Goal: Information Seeking & Learning: Compare options

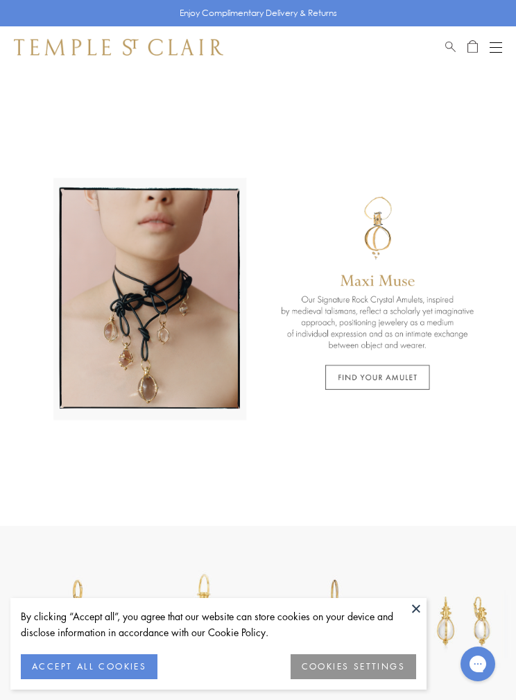
click at [373, 669] on button "COOKIES SETTINGS" at bounding box center [354, 666] width 126 height 25
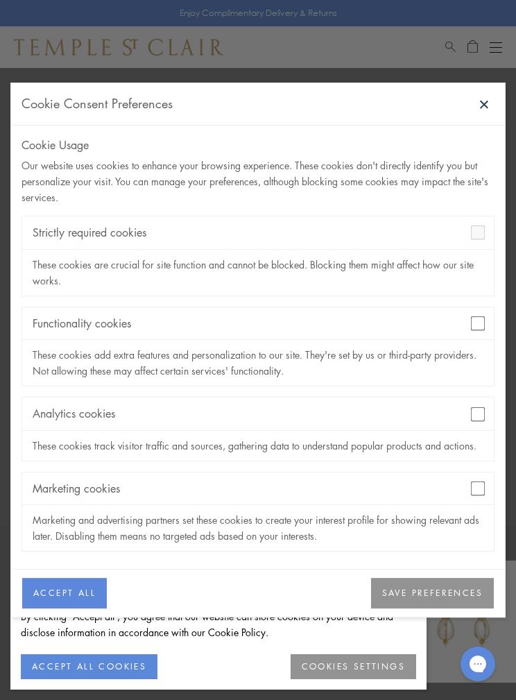
click at [417, 591] on button "SAVE PREFERENCES" at bounding box center [432, 594] width 123 height 31
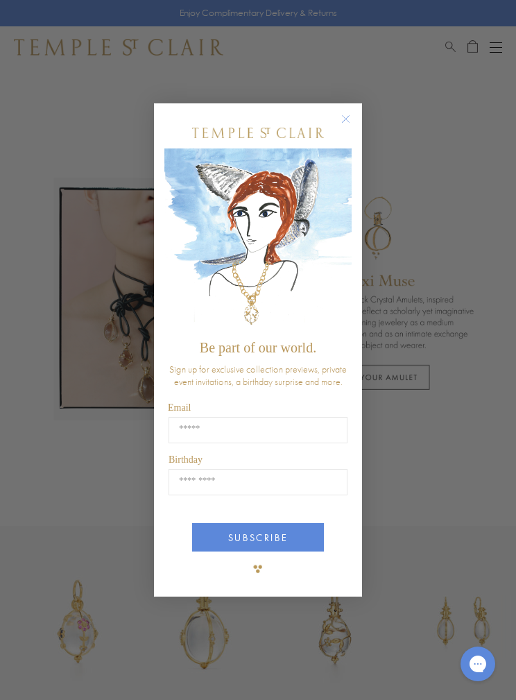
click at [348, 110] on circle "Close dialog" at bounding box center [346, 118] width 17 height 17
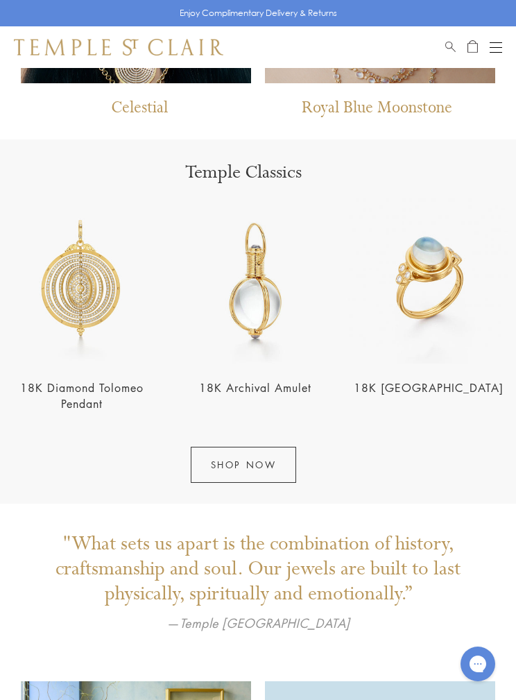
scroll to position [0, 14]
click at [457, 373] on div "18K Blue Moonstone Temple Ring" at bounding box center [429, 297] width 165 height 198
click at [438, 391] on link "18K Blue Moonstone Temple Ring" at bounding box center [430, 387] width 150 height 15
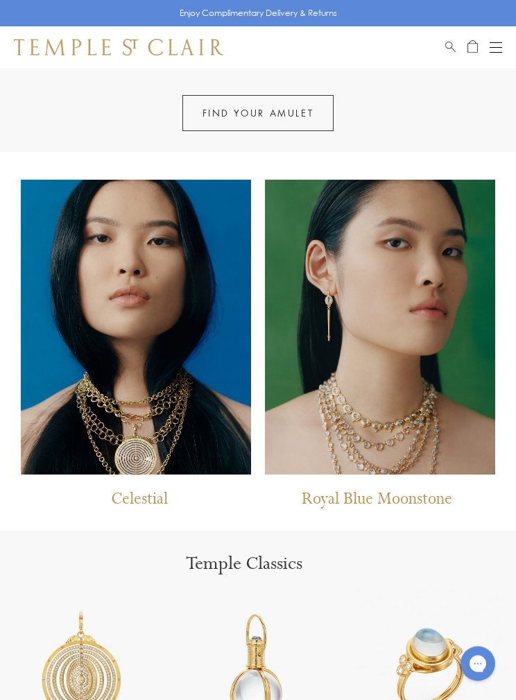
scroll to position [671, 0]
click at [420, 472] on img at bounding box center [380, 327] width 230 height 295
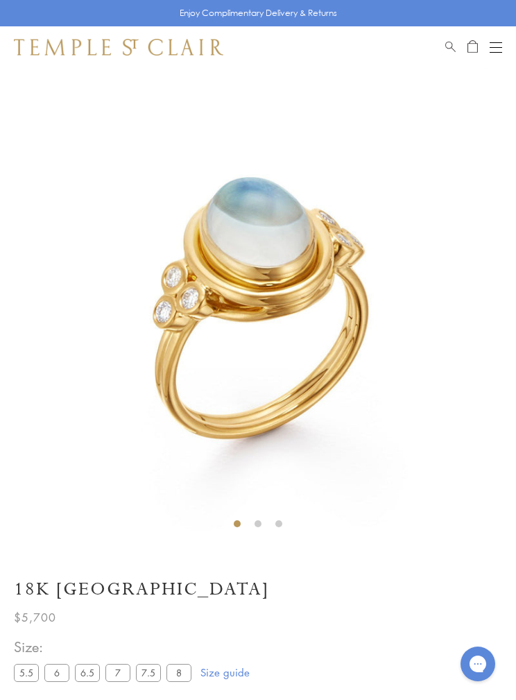
scroll to position [68, 0]
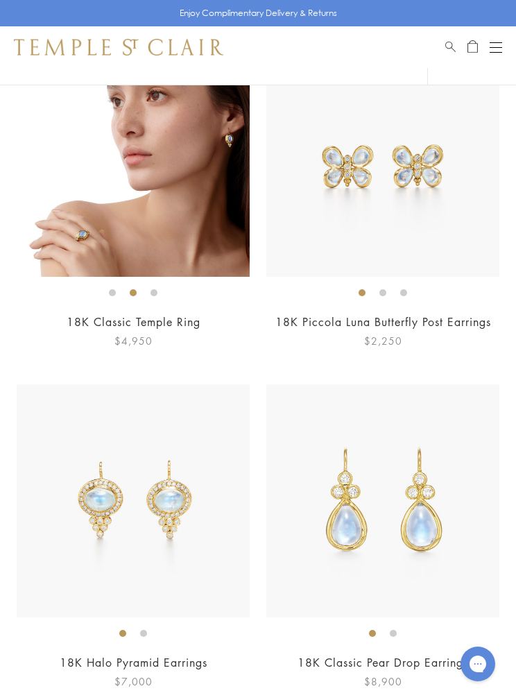
scroll to position [1040, 0]
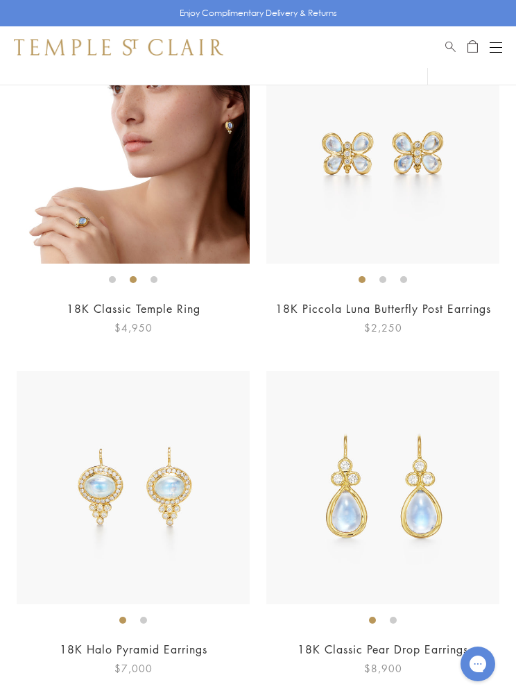
click at [434, 538] on img at bounding box center [382, 487] width 233 height 233
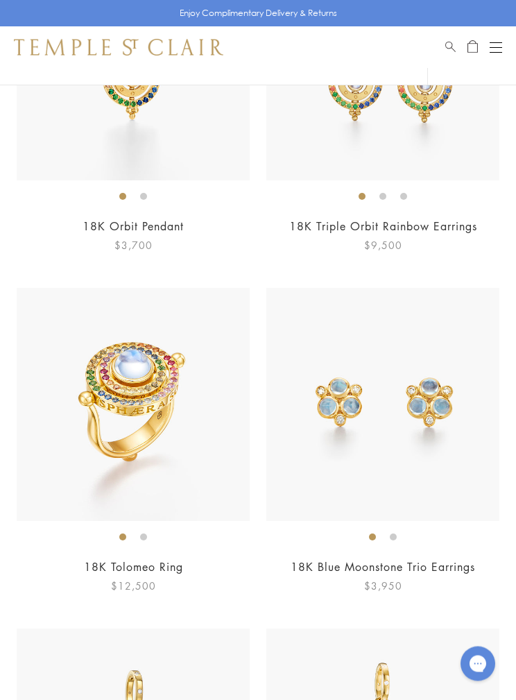
scroll to position [4887, 0]
click at [439, 380] on img at bounding box center [382, 404] width 233 height 233
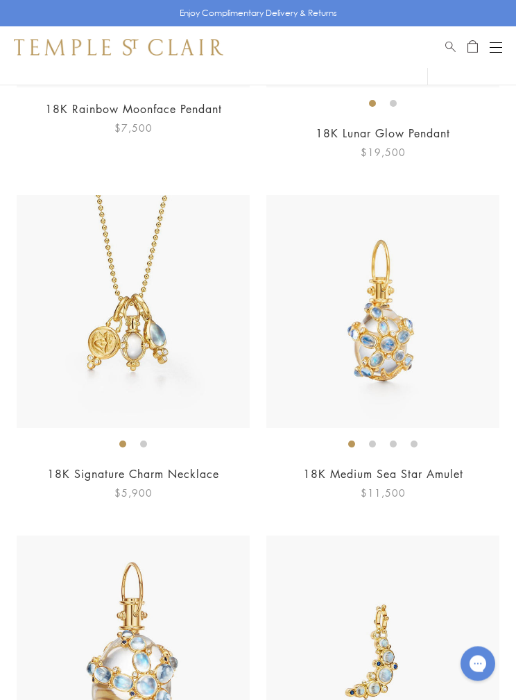
scroll to position [5662, 0]
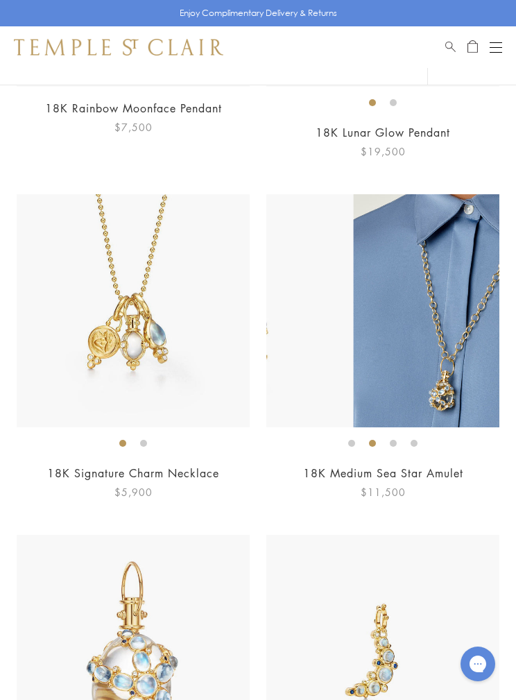
click at [456, 324] on img at bounding box center [470, 310] width 233 height 233
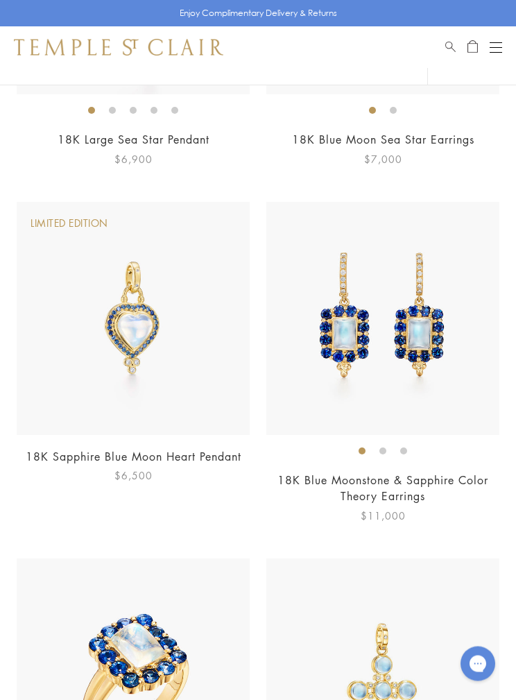
scroll to position [7020, 0]
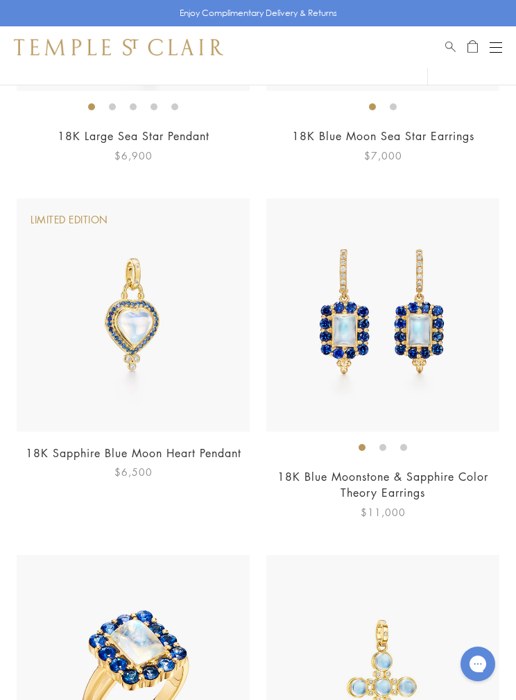
click at [383, 413] on img at bounding box center [382, 314] width 233 height 233
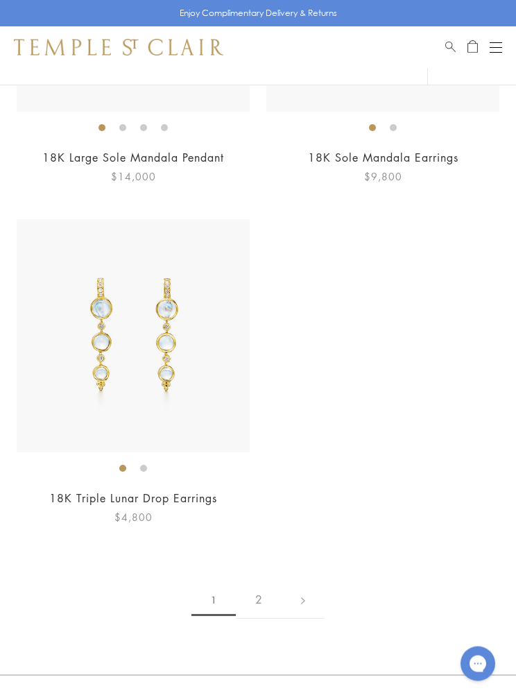
scroll to position [9060, 0]
click at [76, 369] on img at bounding box center [133, 335] width 233 height 233
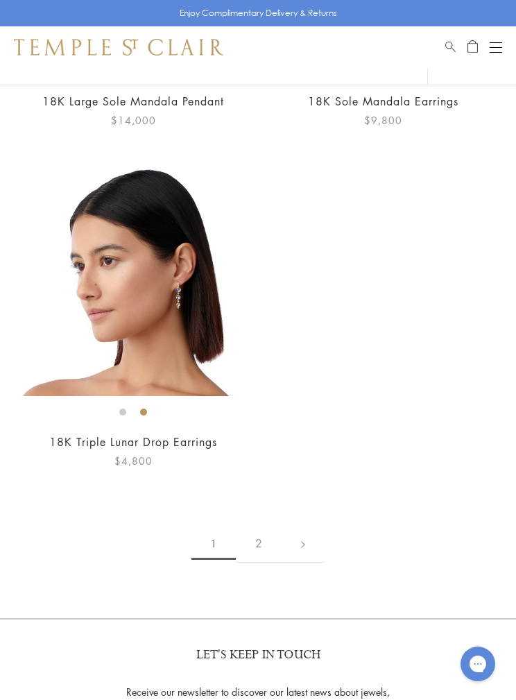
click at [96, 267] on img at bounding box center [133, 279] width 233 height 233
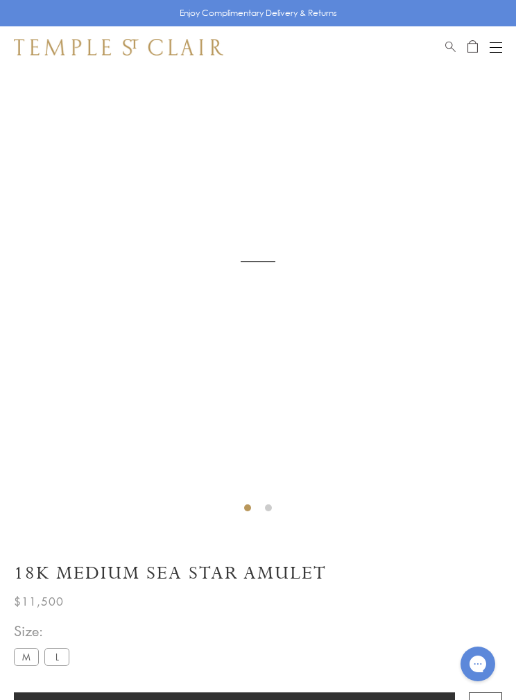
scroll to position [68, 0]
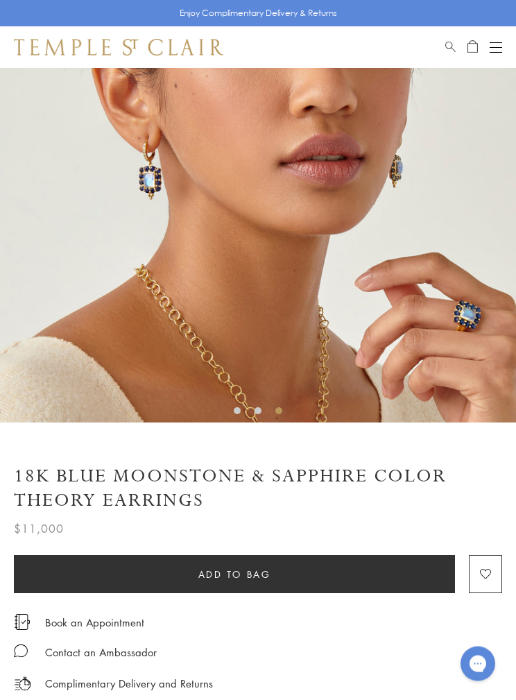
scroll to position [162, 0]
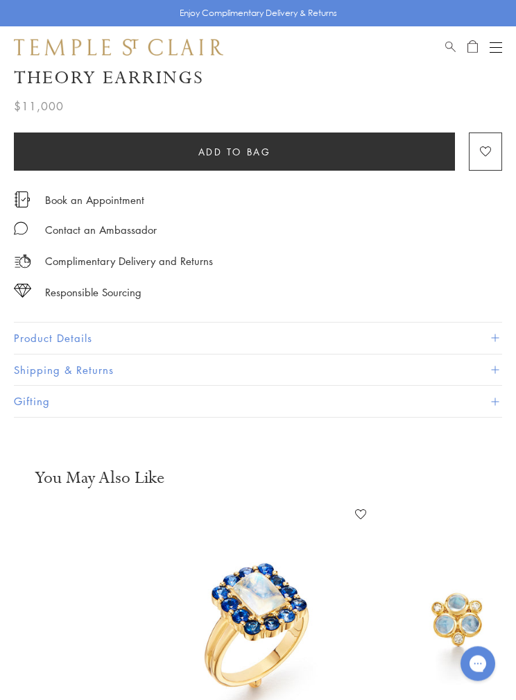
click at [342, 339] on button "Product Details" at bounding box center [258, 338] width 489 height 31
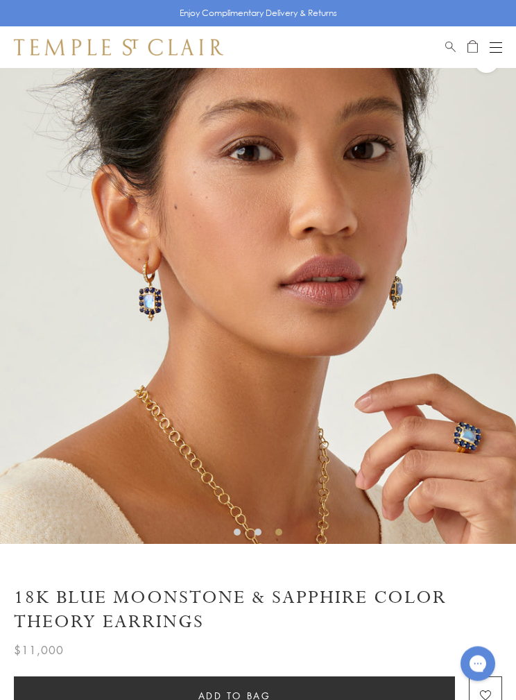
scroll to position [40, 0]
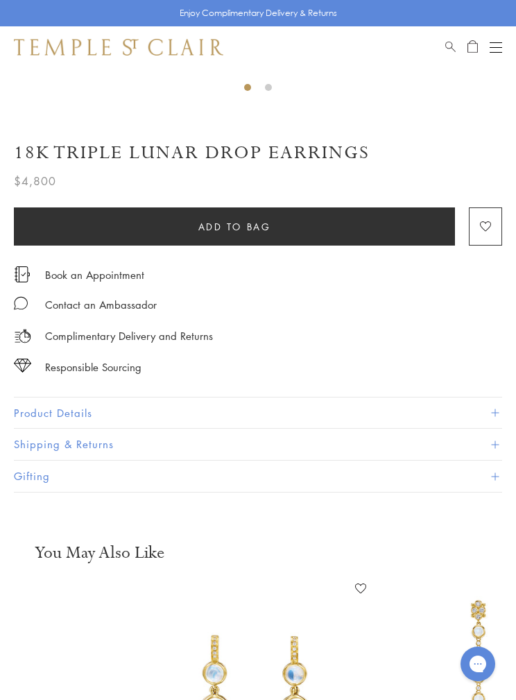
scroll to position [494, 0]
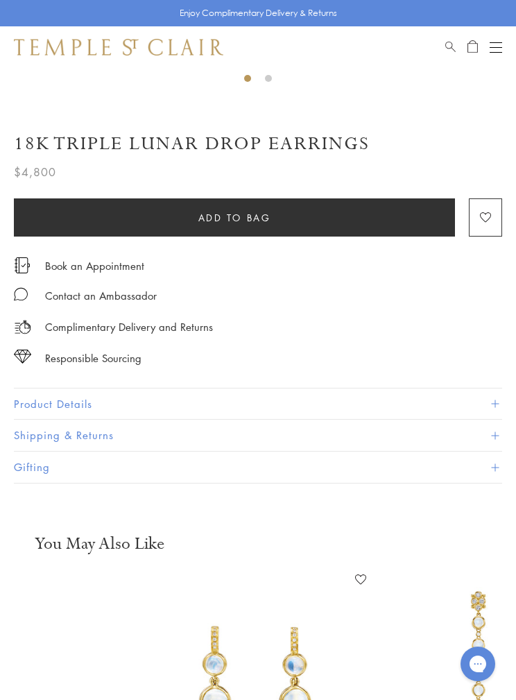
click at [46, 393] on button "Product Details" at bounding box center [258, 404] width 489 height 31
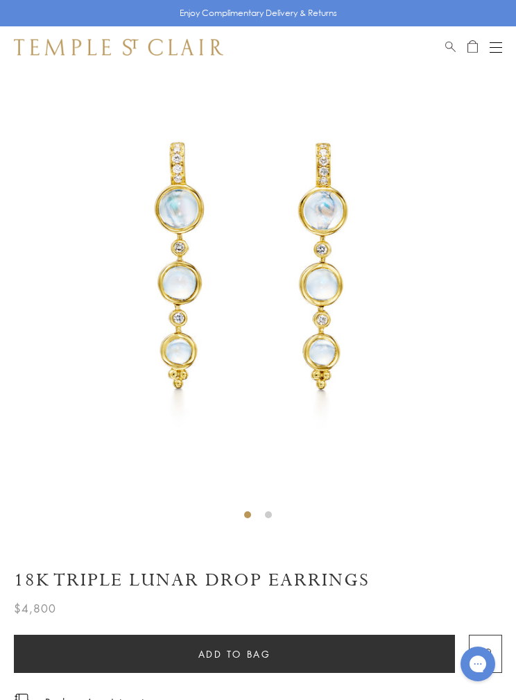
scroll to position [56, 0]
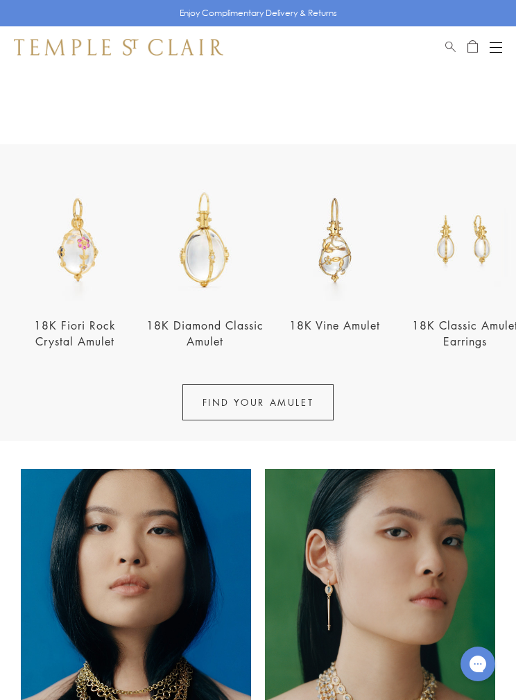
scroll to position [357, 0]
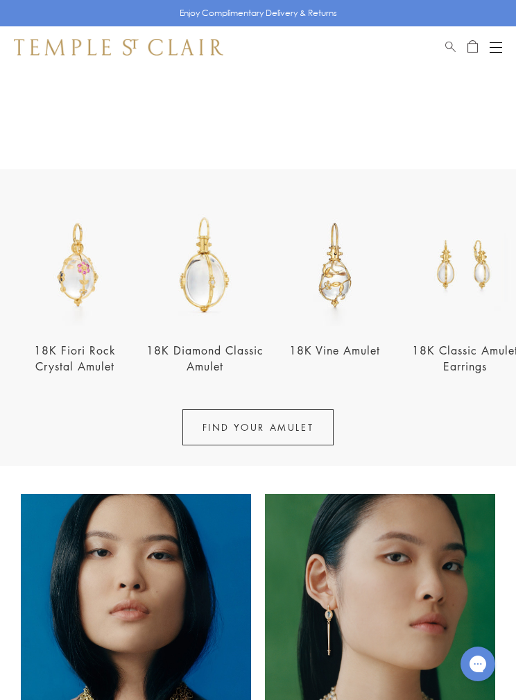
click at [499, 43] on button "Open navigation" at bounding box center [496, 47] width 12 height 17
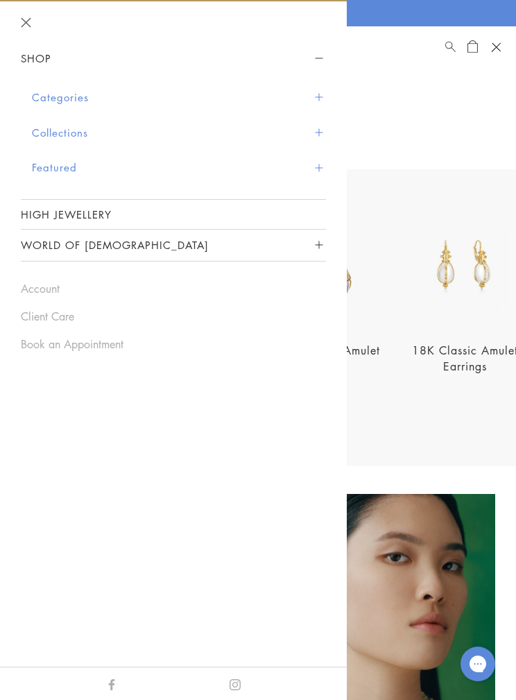
click at [43, 101] on button "Categories" at bounding box center [179, 97] width 294 height 35
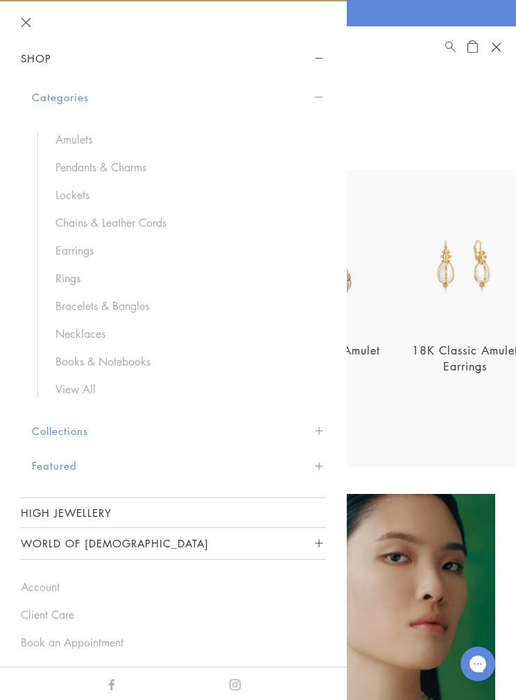
click at [65, 252] on link "Earrings" at bounding box center [184, 250] width 257 height 15
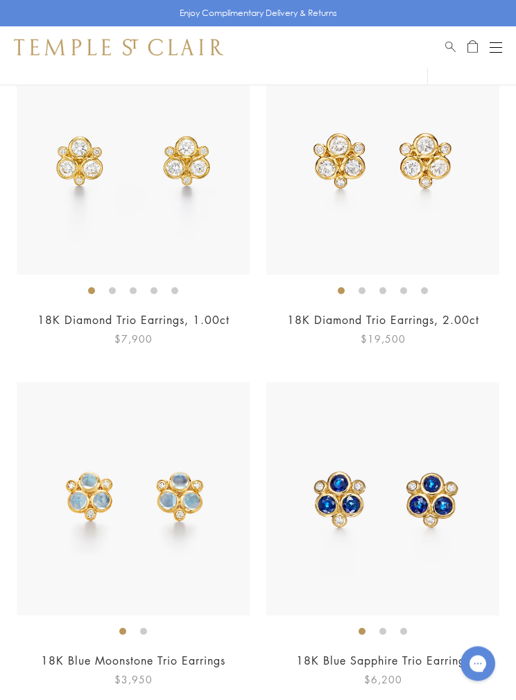
scroll to position [1221, 0]
click at [71, 448] on img at bounding box center [133, 498] width 233 height 233
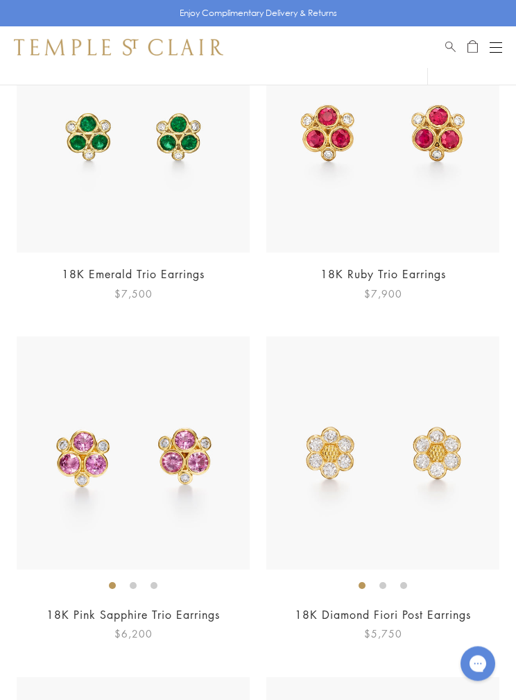
scroll to position [1925, 0]
click at [81, 462] on img at bounding box center [133, 452] width 233 height 233
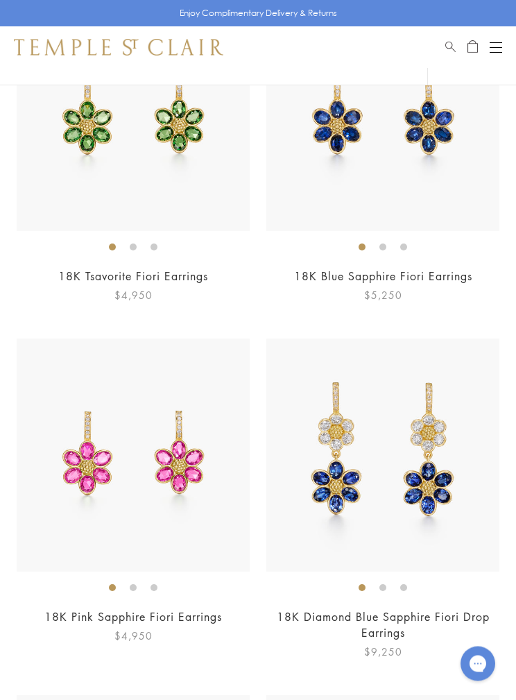
scroll to position [2604, 0]
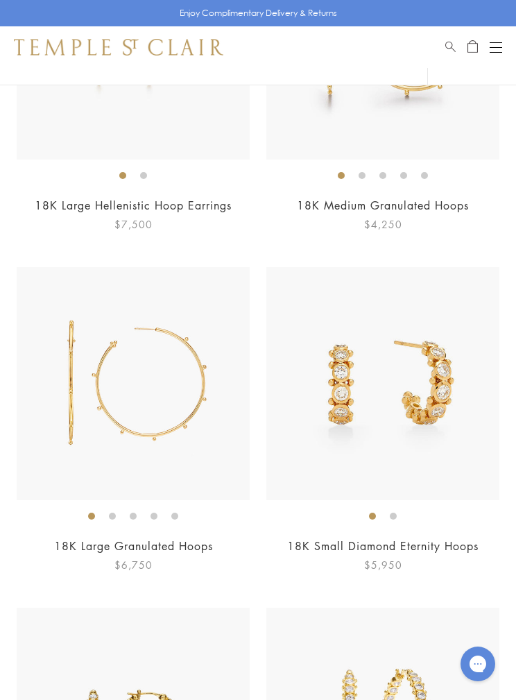
scroll to position [5109, 0]
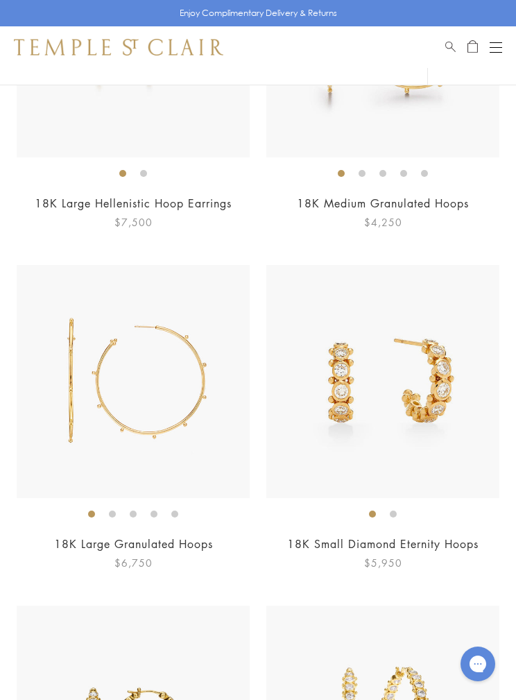
click at [444, 436] on img at bounding box center [382, 381] width 233 height 233
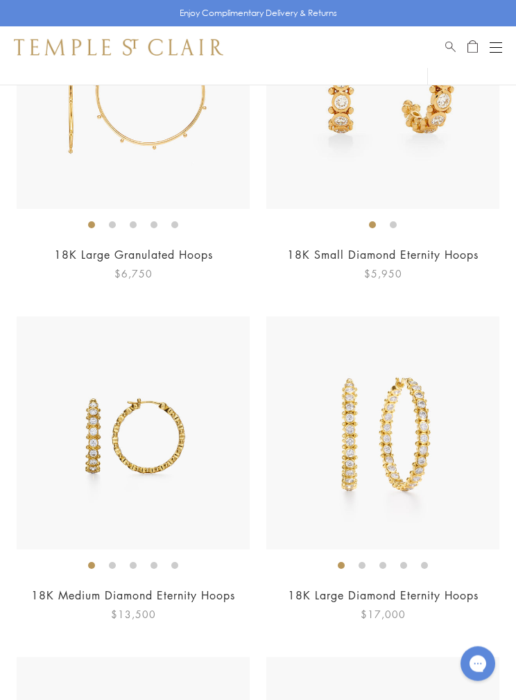
scroll to position [5399, 0]
click at [80, 456] on img at bounding box center [133, 432] width 233 height 233
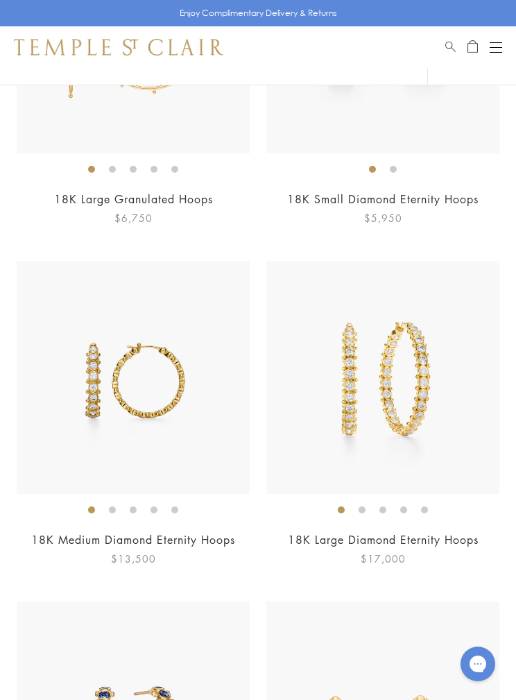
click at [451, 459] on img at bounding box center [382, 377] width 233 height 233
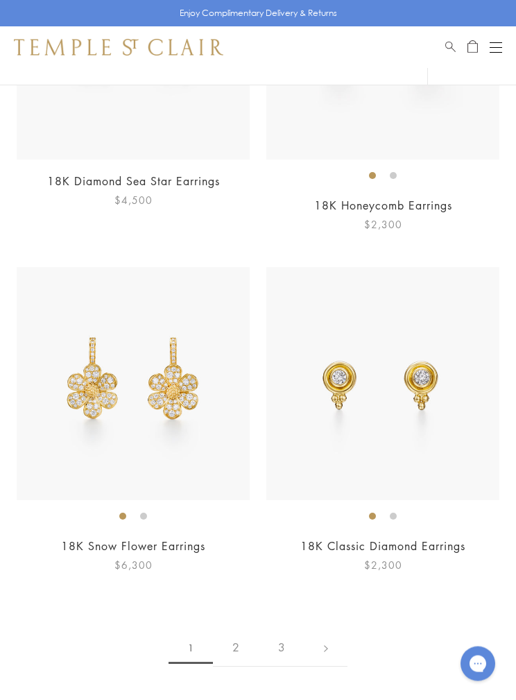
scroll to position [8489, 0]
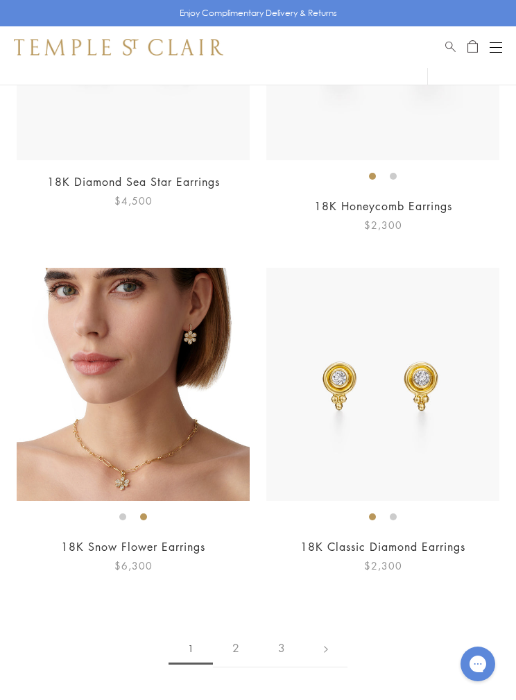
click at [55, 389] on img at bounding box center [133, 384] width 233 height 233
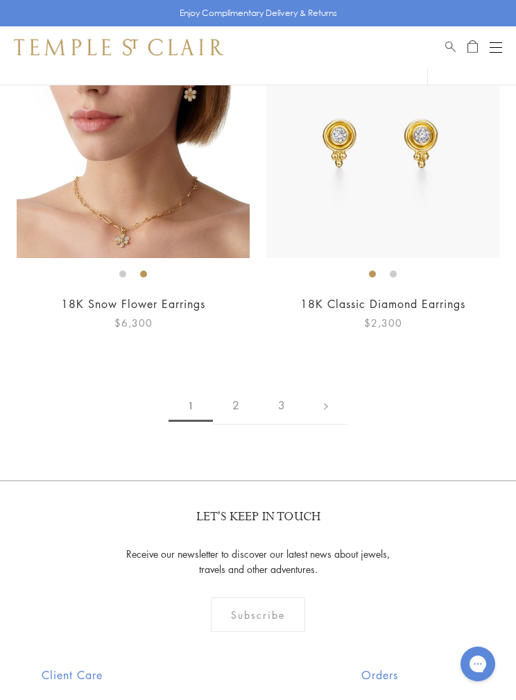
scroll to position [8754, 0]
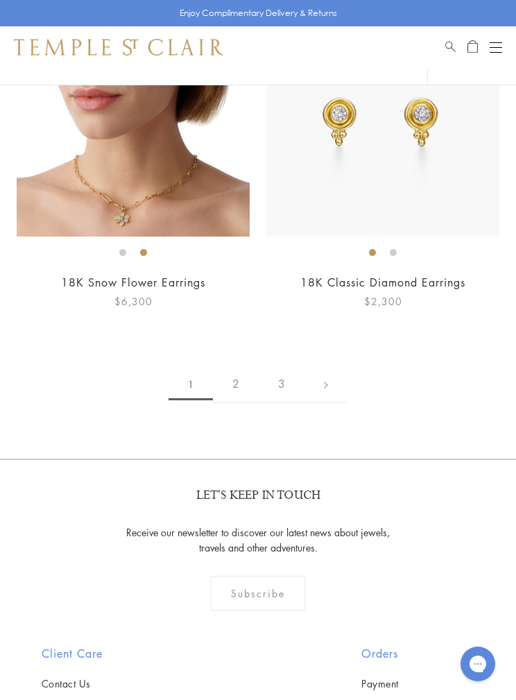
click at [232, 365] on link "2" at bounding box center [236, 384] width 46 height 38
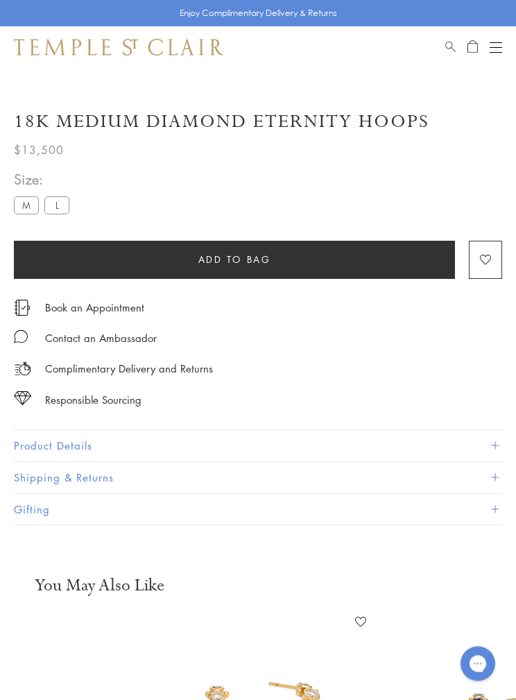
scroll to position [516, 0]
click at [51, 441] on button "Product Details" at bounding box center [258, 445] width 489 height 31
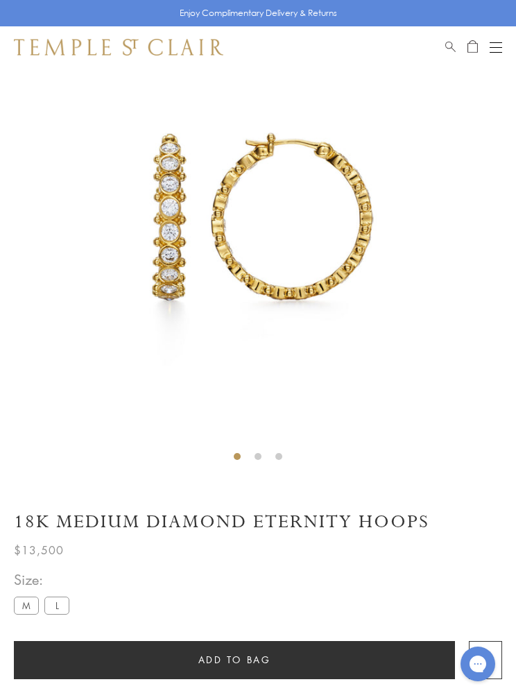
scroll to position [110, 0]
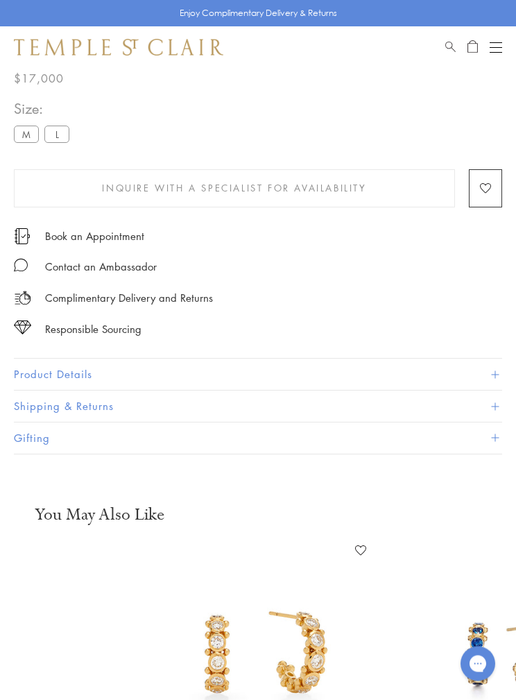
scroll to position [588, 0]
click at [382, 371] on button "Product Details" at bounding box center [258, 373] width 489 height 31
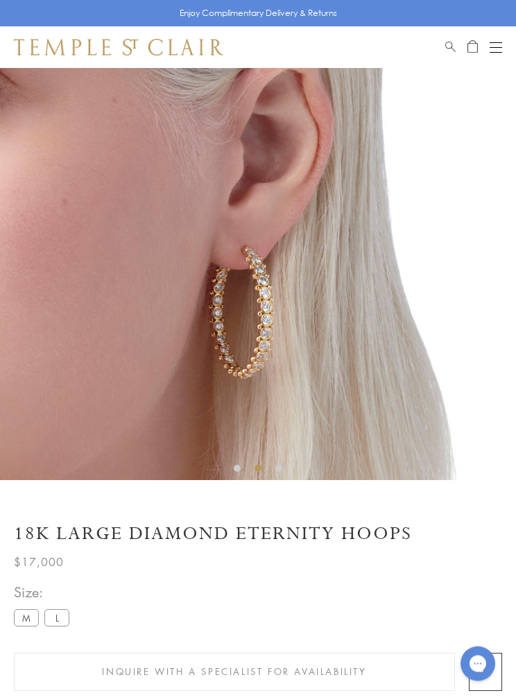
scroll to position [92, 0]
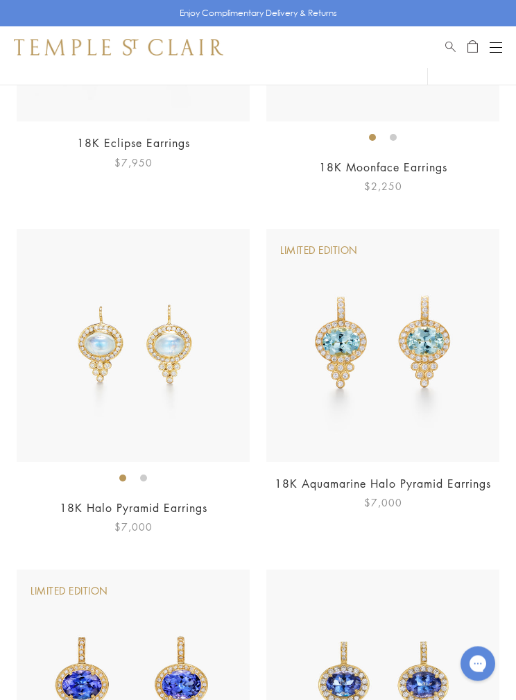
scroll to position [2055, 0]
click at [431, 407] on img at bounding box center [382, 345] width 233 height 233
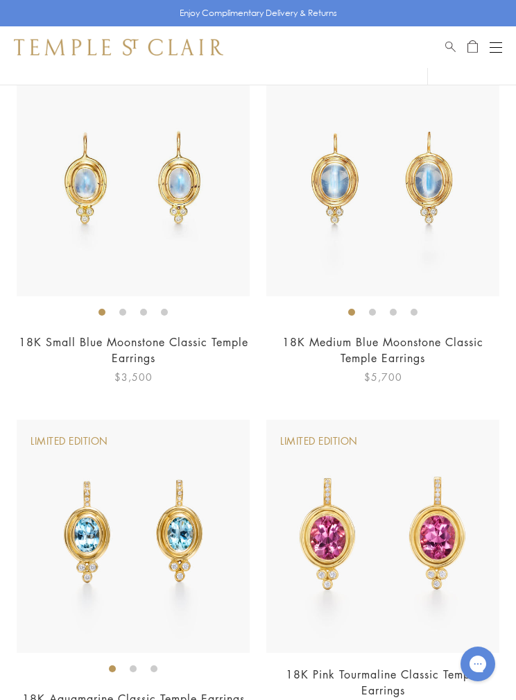
scroll to position [3530, 0]
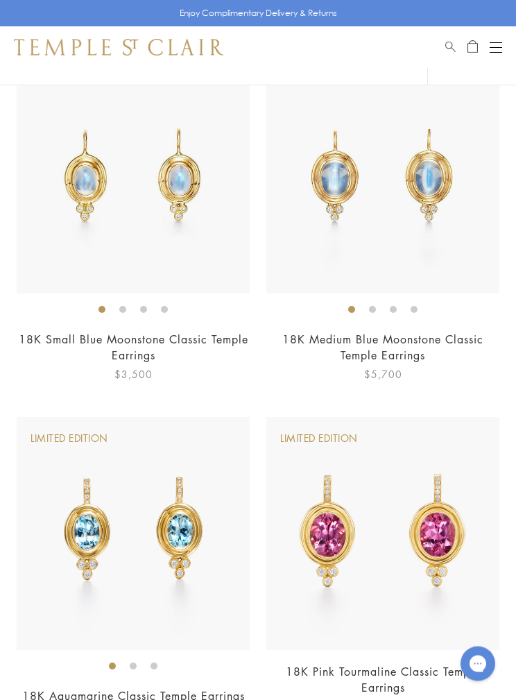
click at [95, 534] on img at bounding box center [133, 534] width 233 height 233
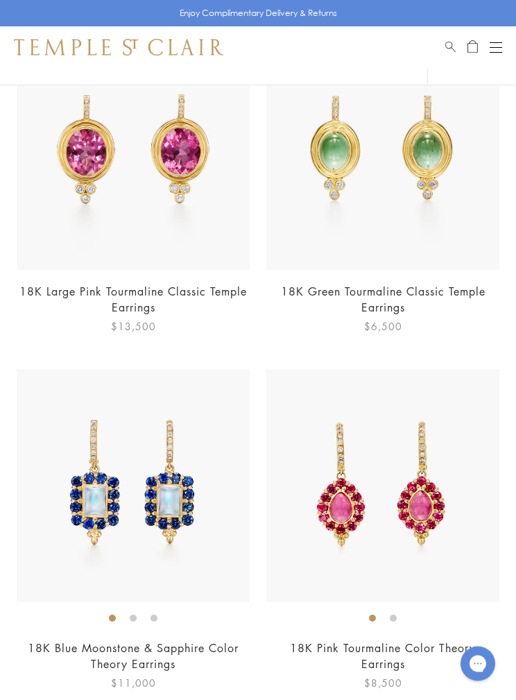
scroll to position [4253, 0]
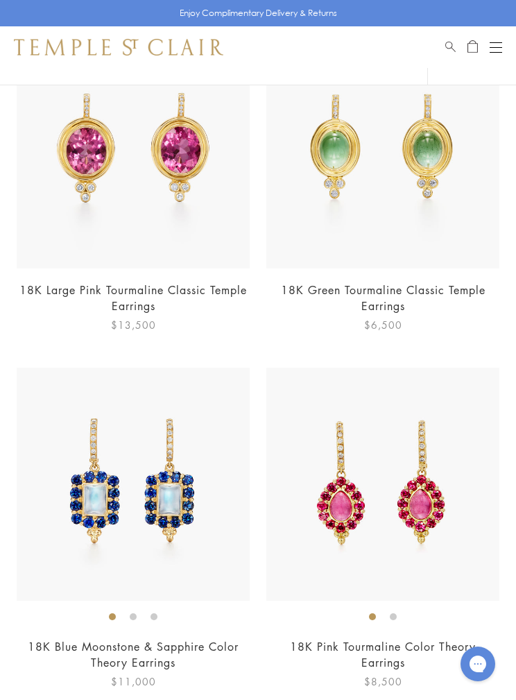
click at [36, 458] on img at bounding box center [133, 484] width 233 height 233
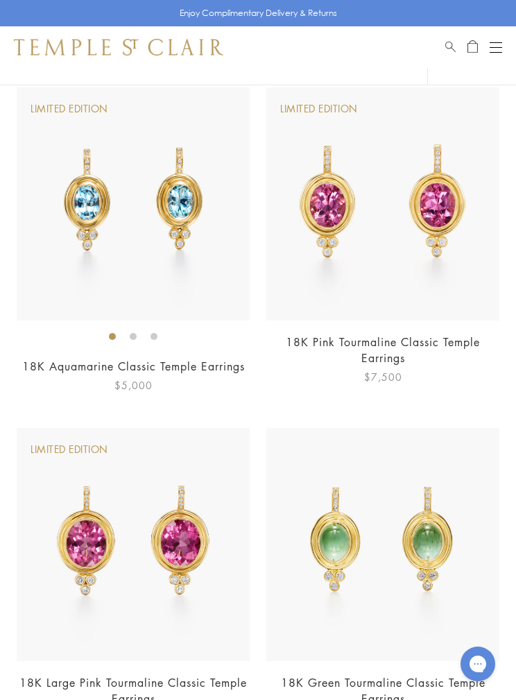
scroll to position [3862, 0]
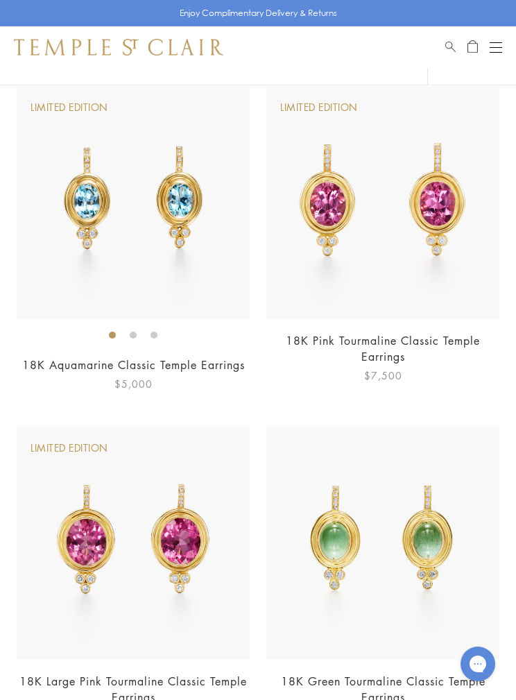
click at [41, 561] on img at bounding box center [133, 543] width 233 height 233
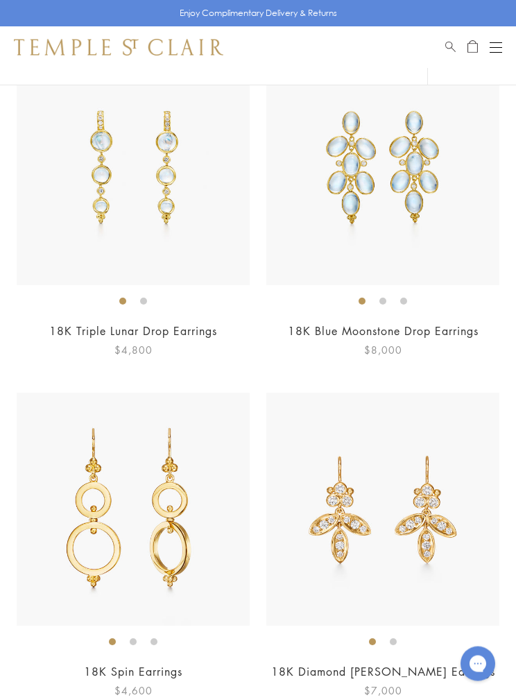
scroll to position [6986, 0]
click at [432, 464] on img at bounding box center [382, 509] width 233 height 233
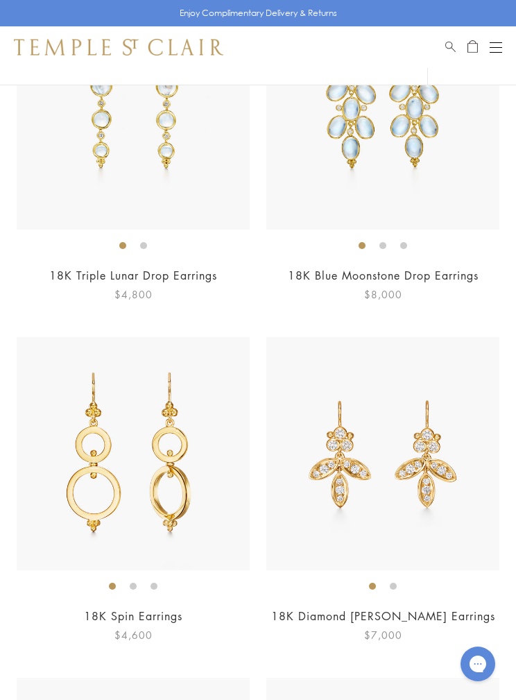
click at [194, 492] on img at bounding box center [133, 453] width 233 height 233
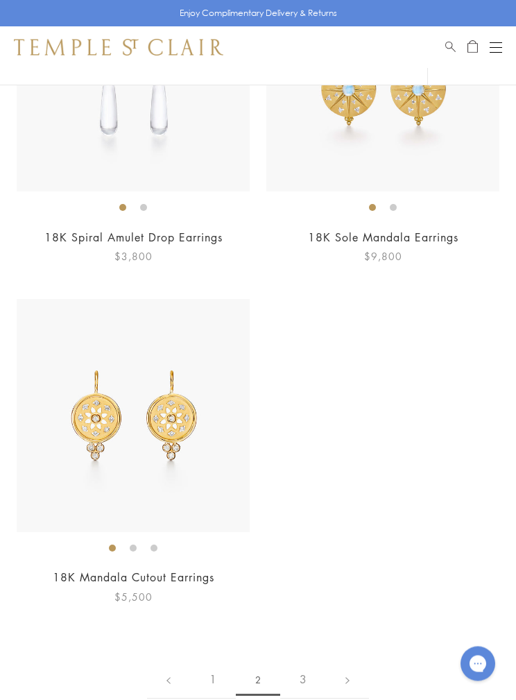
scroll to position [8102, 0]
click at [316, 664] on link "3" at bounding box center [303, 680] width 46 height 38
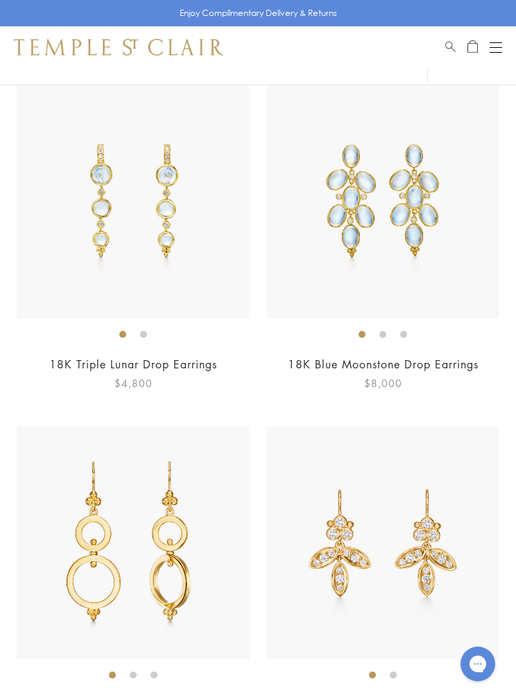
scroll to position [6952, 0]
click at [418, 236] on img at bounding box center [382, 202] width 233 height 233
click at [451, 250] on img at bounding box center [382, 202] width 233 height 233
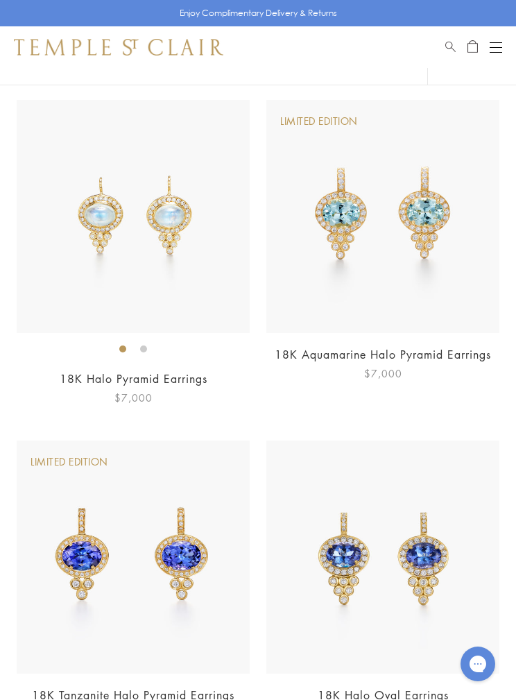
scroll to position [2183, 0]
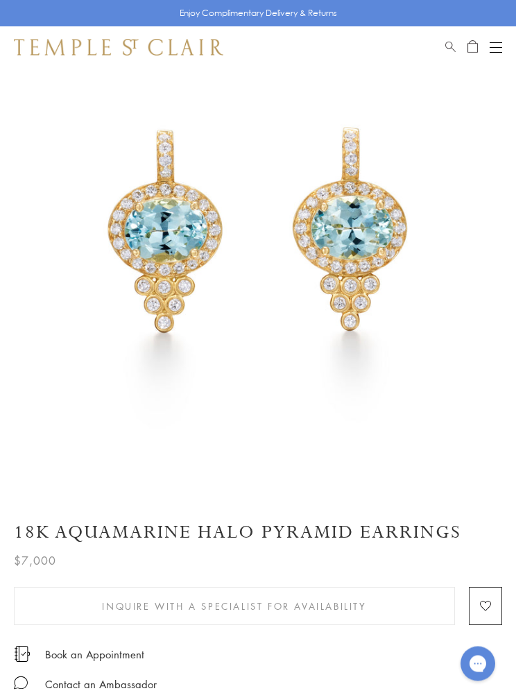
scroll to position [86, 0]
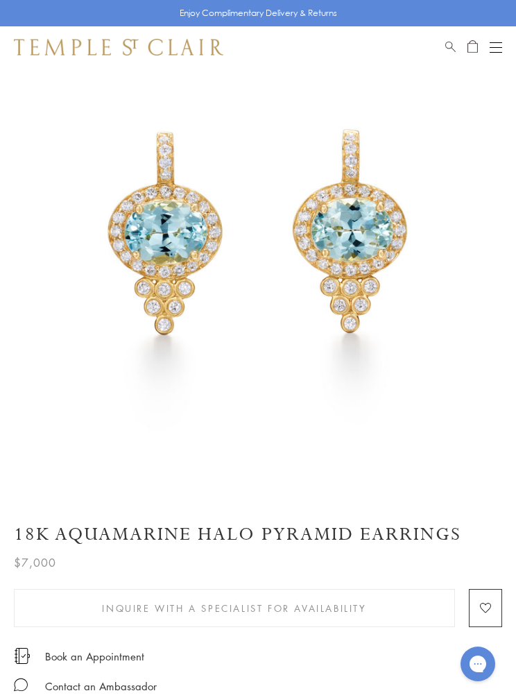
click at [373, 257] on img at bounding box center [258, 240] width 516 height 516
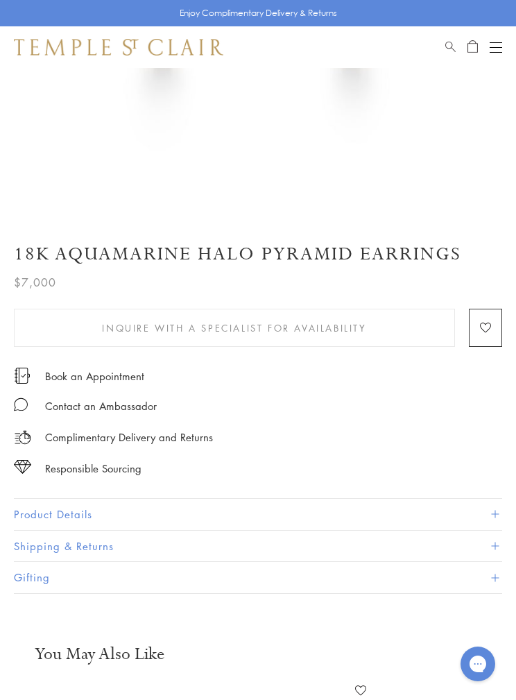
scroll to position [366, 0]
click at [195, 513] on button "Product Details" at bounding box center [258, 515] width 489 height 31
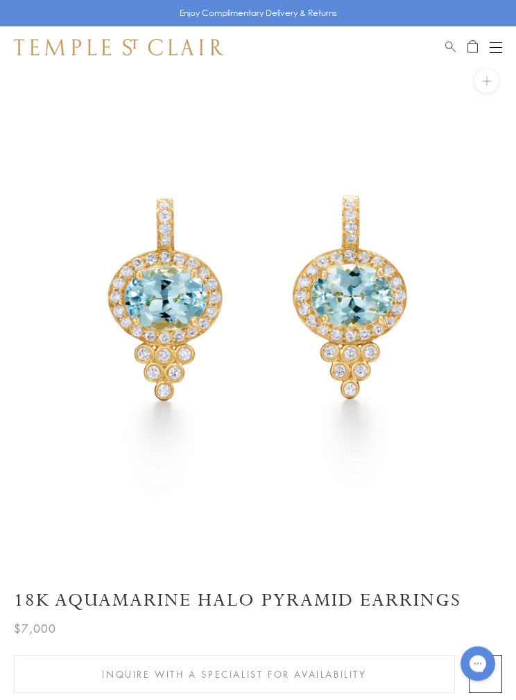
scroll to position [0, 0]
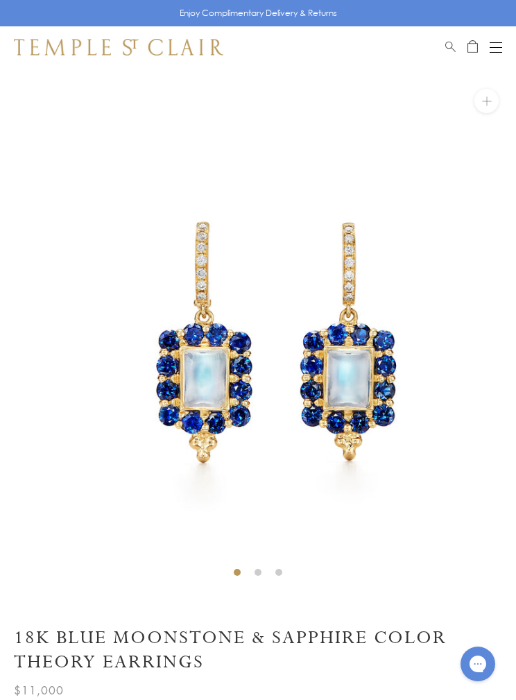
click at [42, 391] on img at bounding box center [258, 326] width 516 height 516
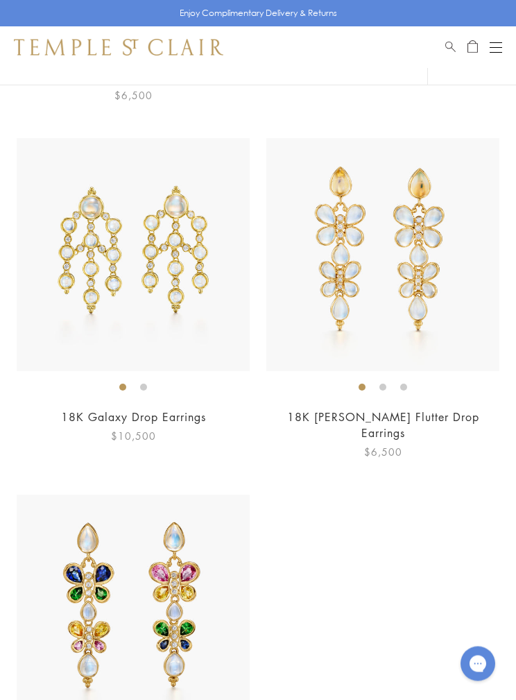
scroll to position [1806, 0]
click at [51, 495] on img at bounding box center [133, 611] width 233 height 233
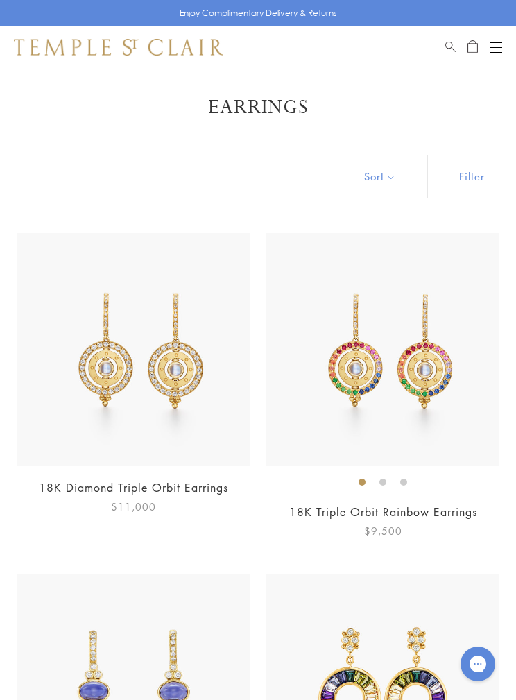
scroll to position [0, 0]
